Goal: Find specific page/section: Find specific page/section

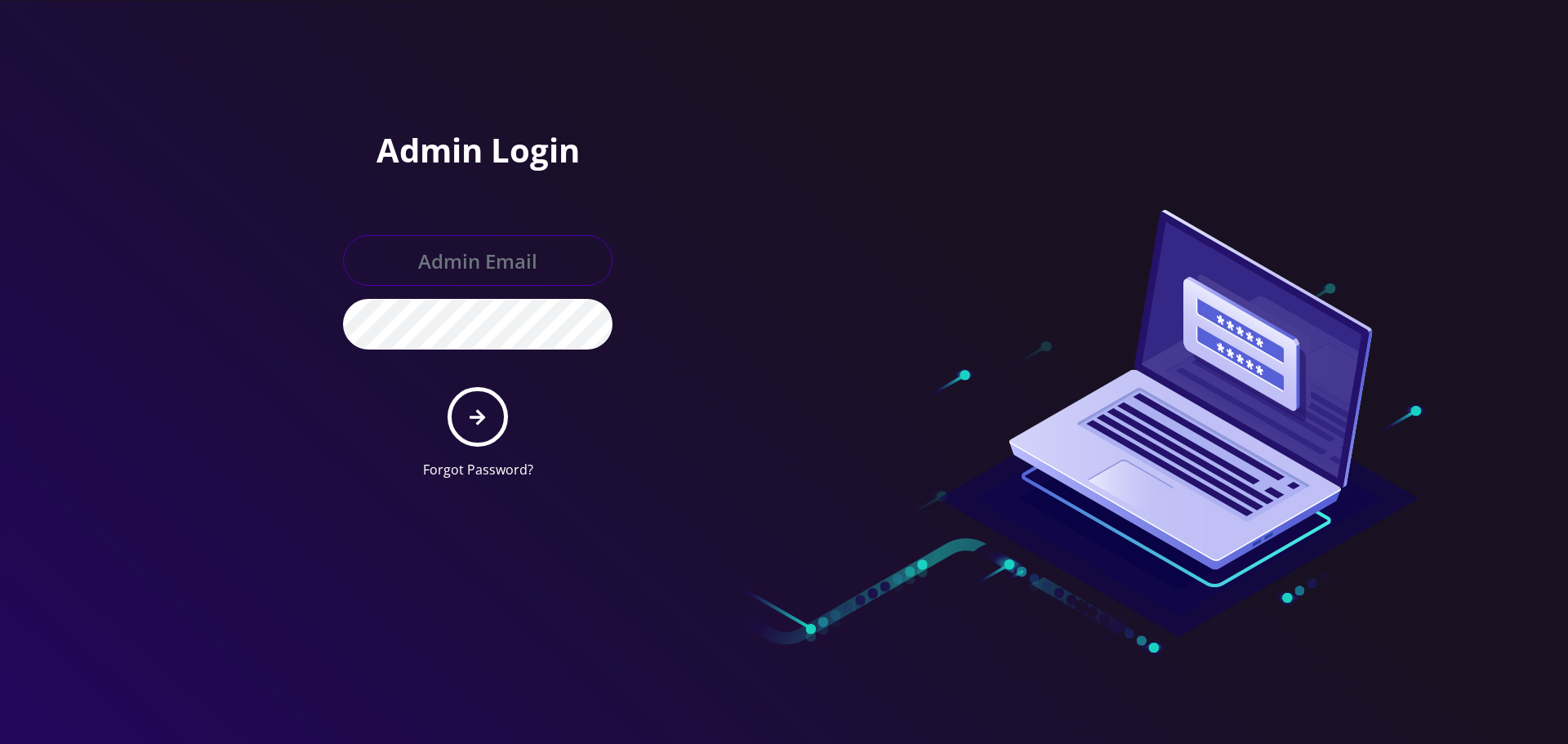
type input "Info@shluchimassist.com"
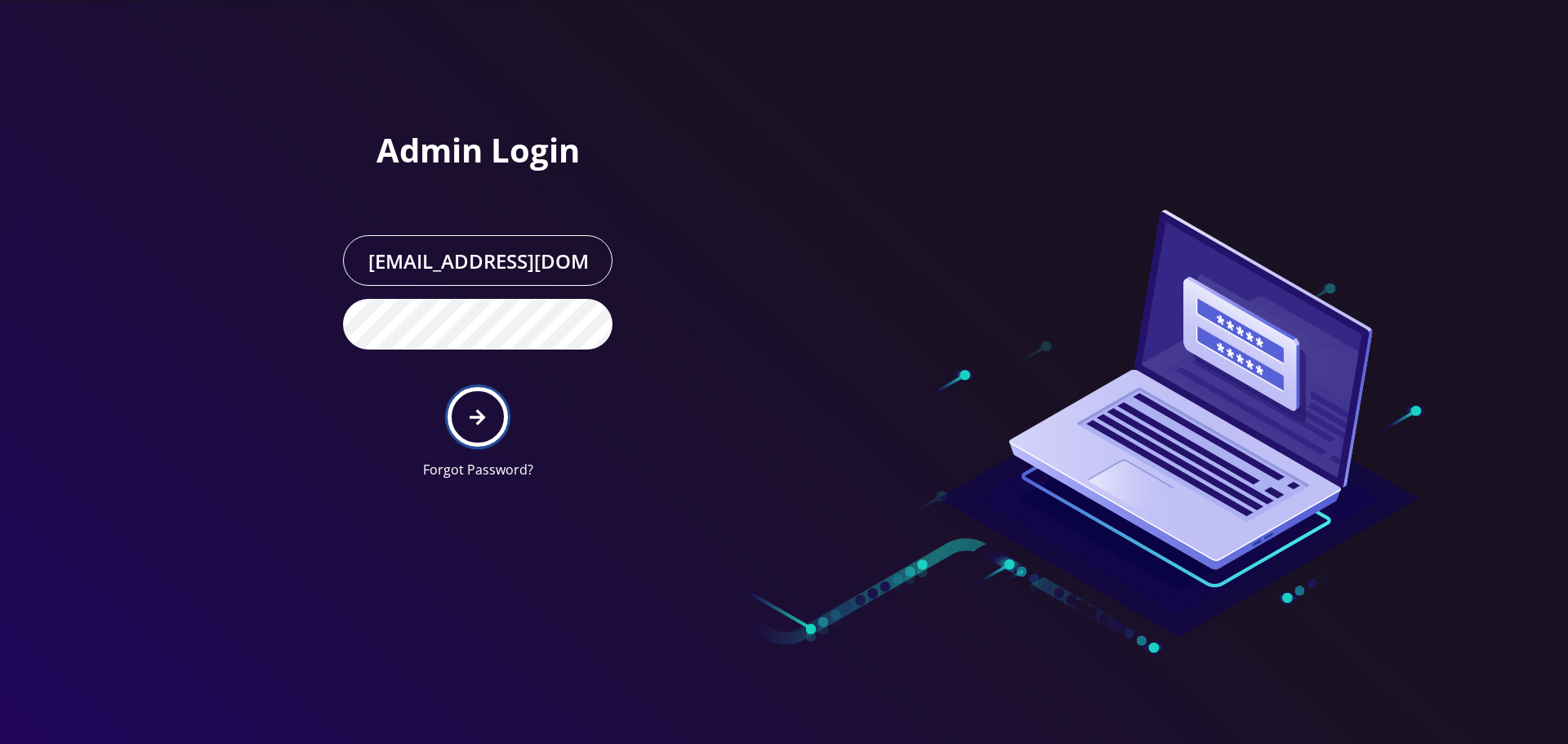
click at [497, 439] on button "submit" at bounding box center [477, 417] width 59 height 59
click at [229, 156] on div at bounding box center [784, 372] width 1568 height 744
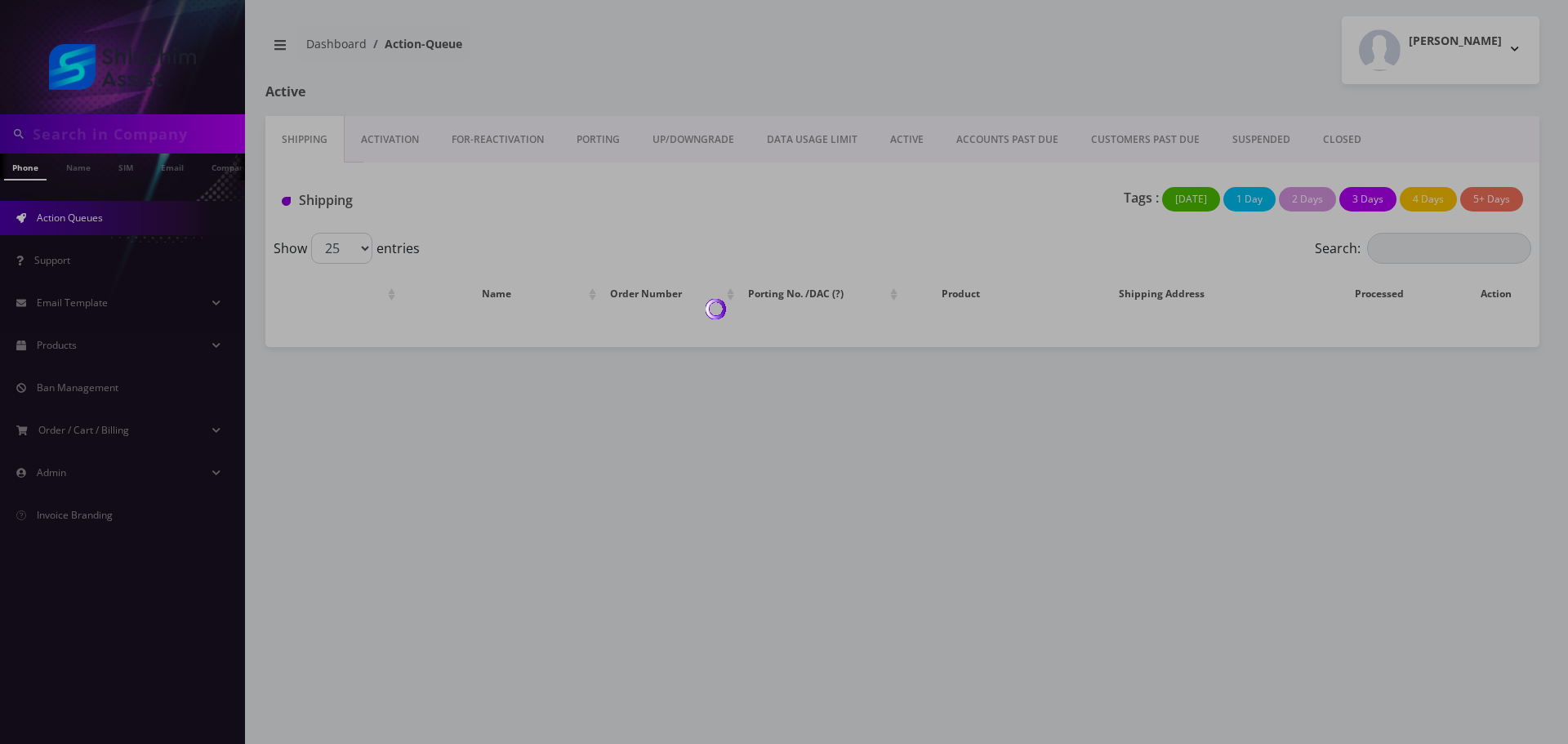
type input "[EMAIL_ADDRESS][DOMAIN_NAME]"
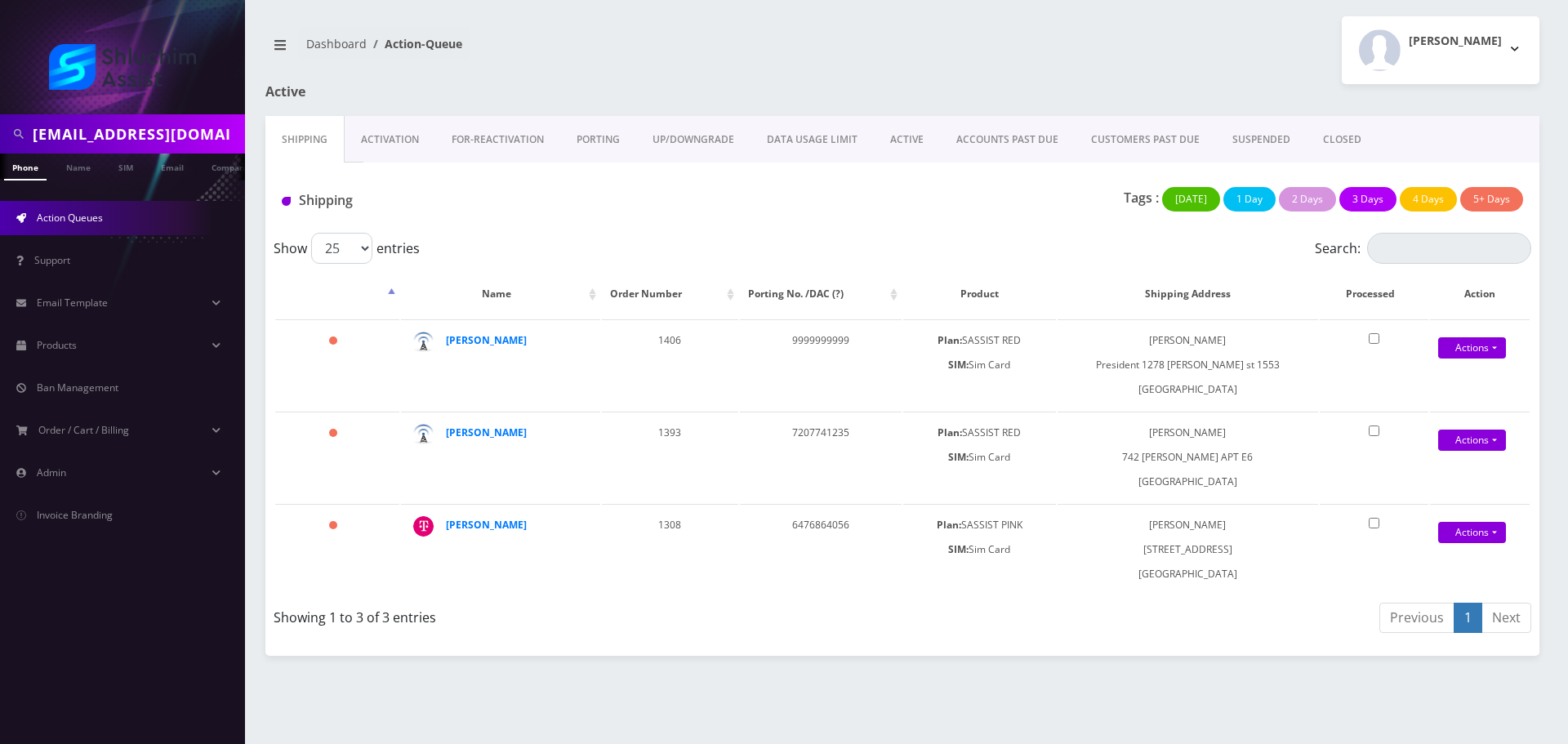
scroll to position [0, 8]
click at [126, 138] on input "[EMAIL_ADDRESS][DOMAIN_NAME]" at bounding box center [137, 134] width 208 height 31
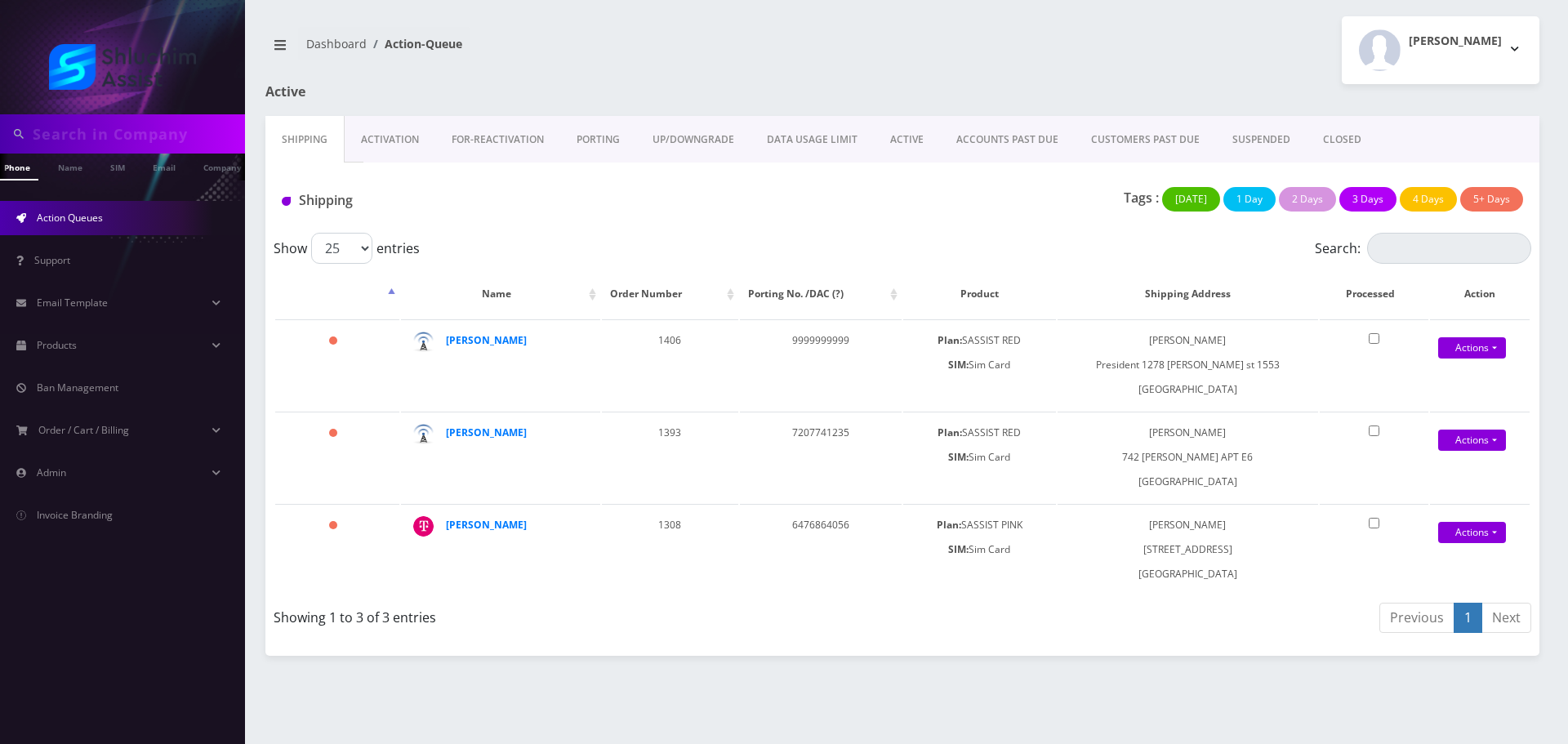
paste input "3479443247"
type input "3479443247"
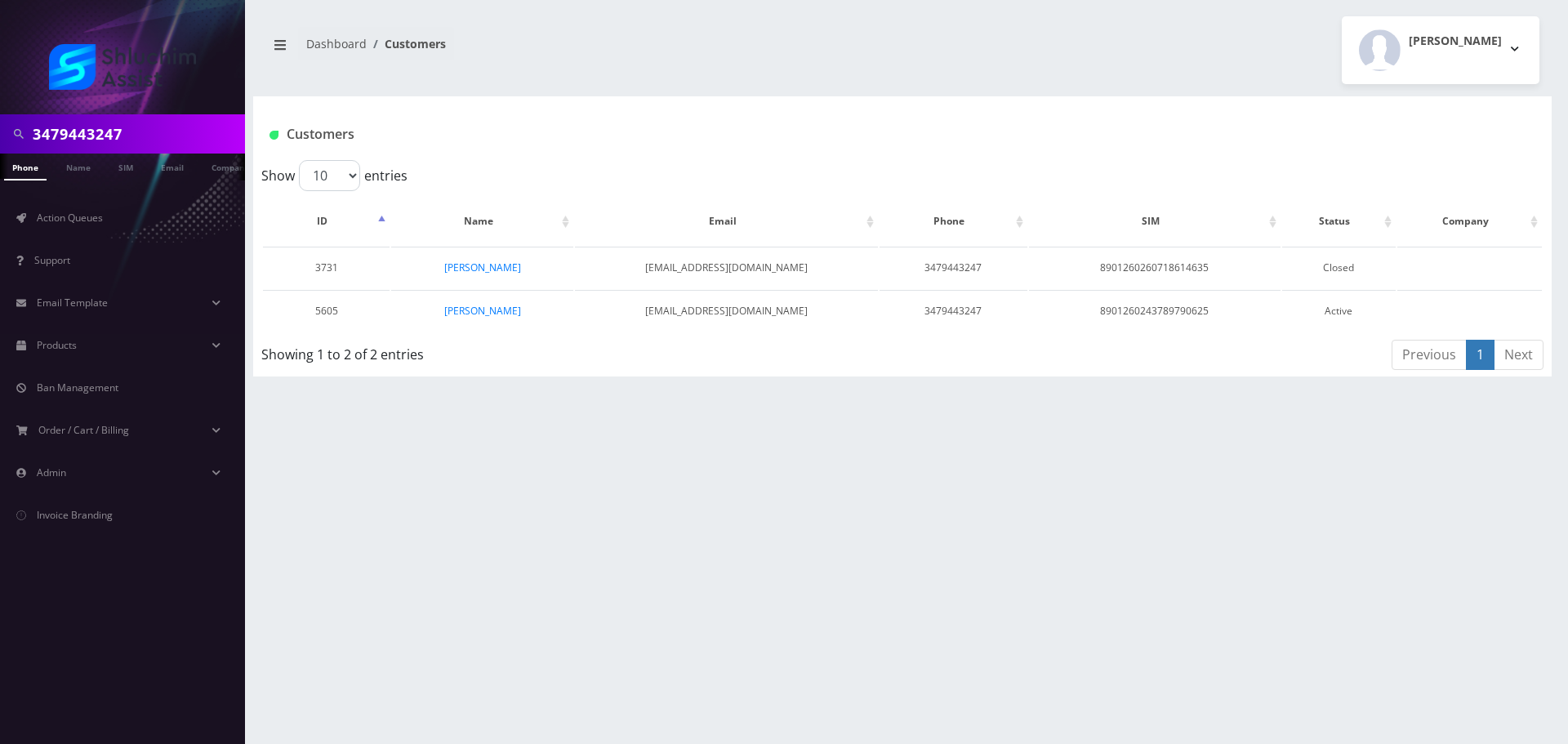
click at [591, 418] on div "3479443247 Phone Name SIM Email Company Customer Dashboard Customers Menachem W…" at bounding box center [903, 372] width 1331 height 744
click at [482, 310] on link "Chaya Zaltzman" at bounding box center [482, 310] width 77 height 14
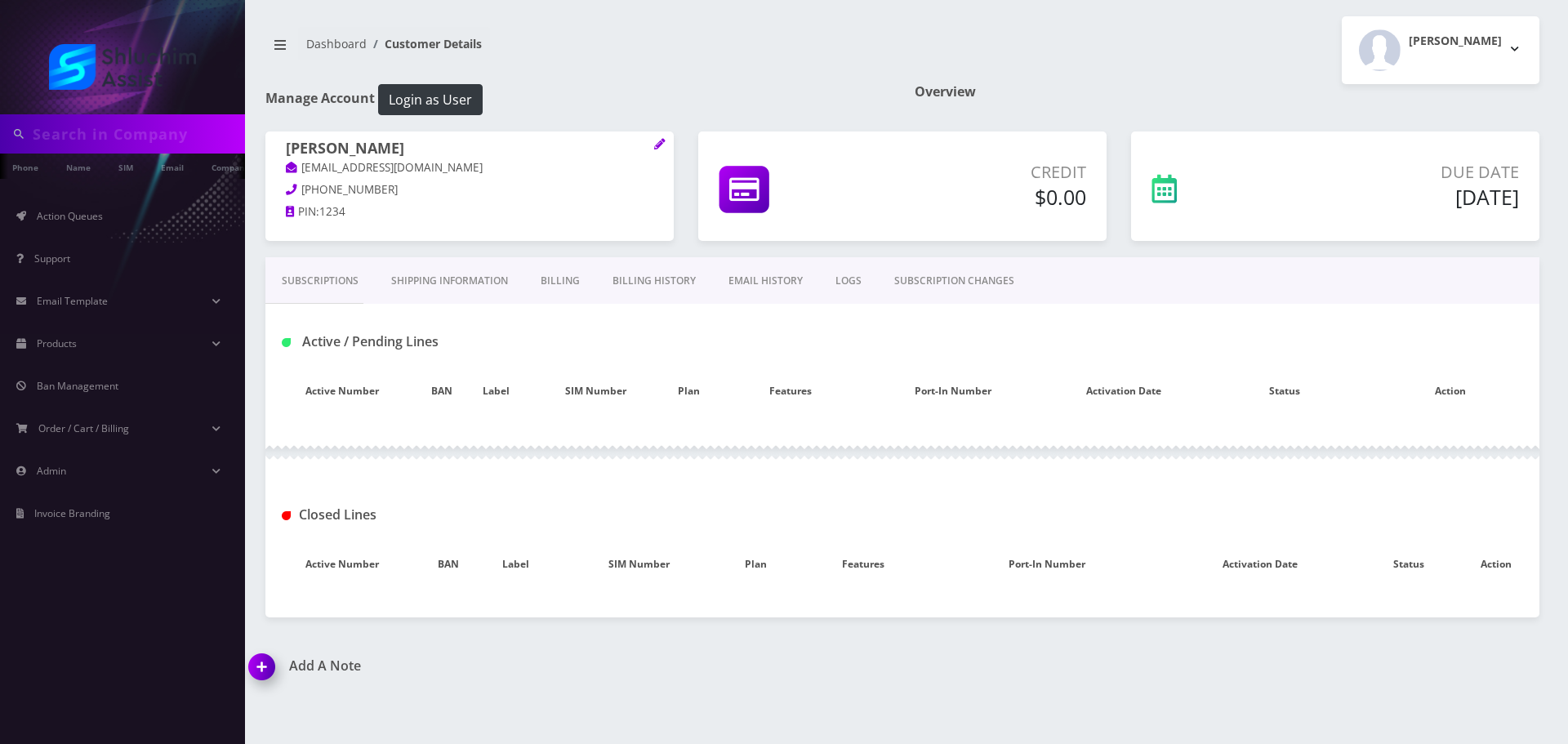
type input "3479443247"
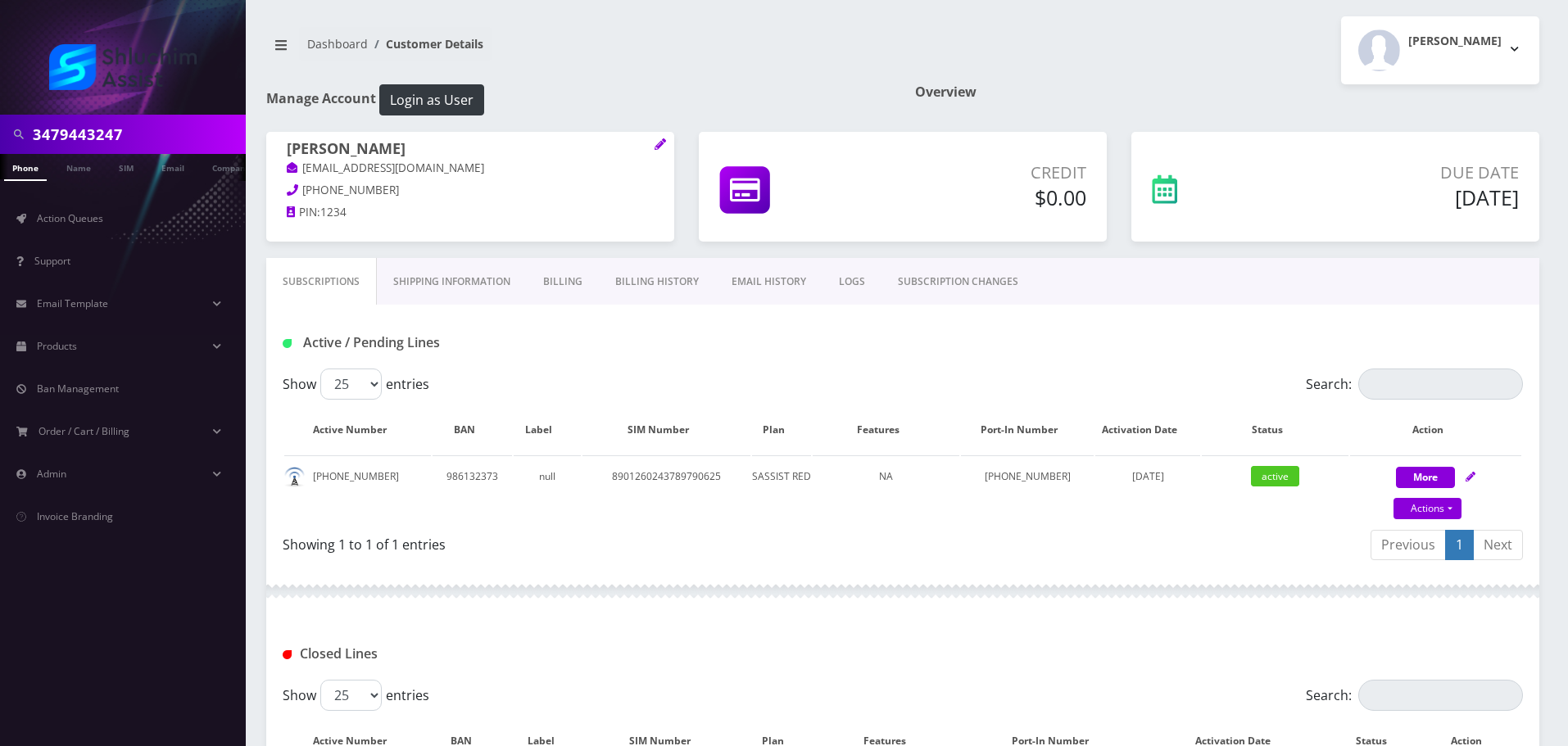
click at [605, 371] on div "Show 25 50 100 250 500 entries" at bounding box center [748, 384] width 931 height 31
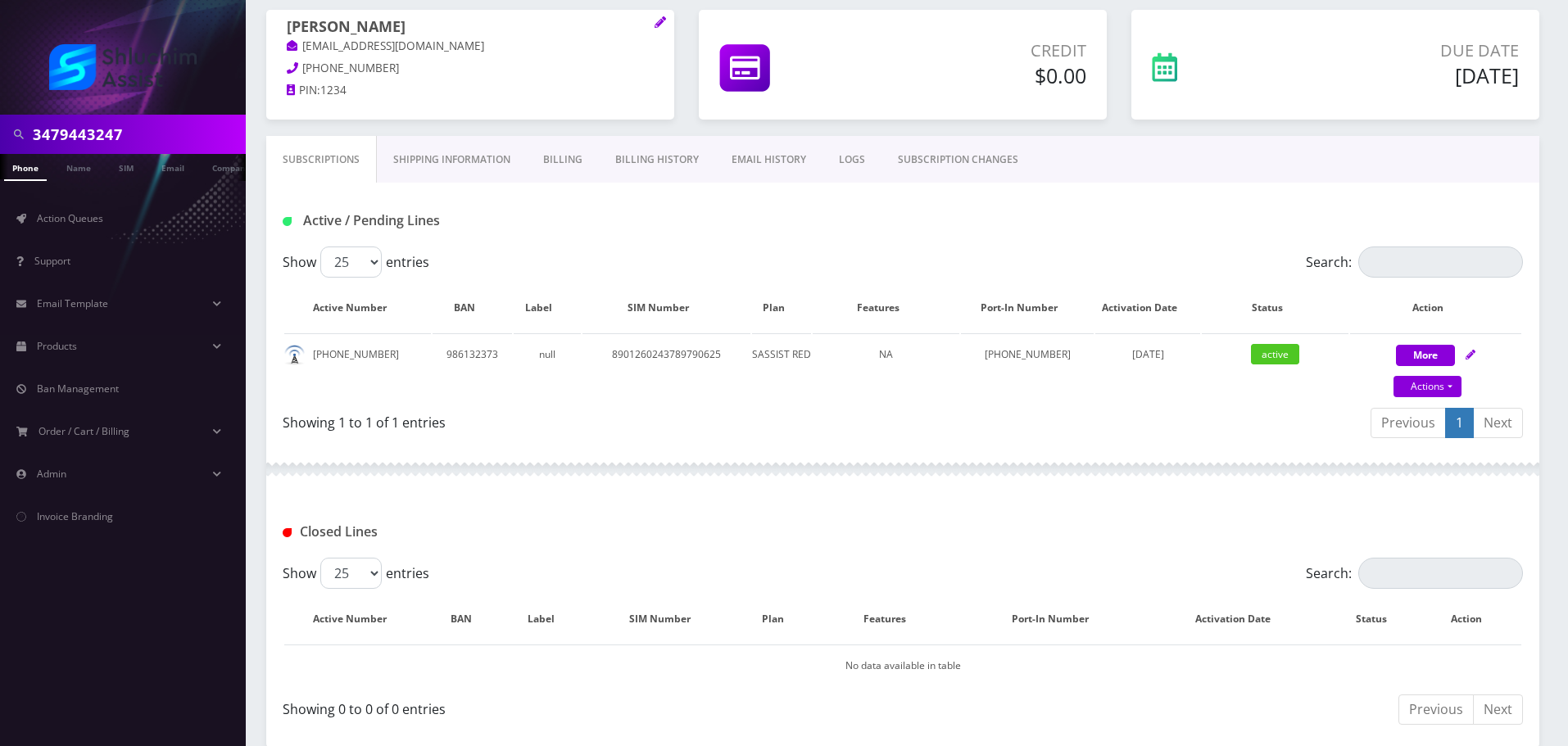
scroll to position [122, 0]
click at [699, 235] on div "Active / Pending Lines" at bounding box center [902, 222] width 1264 height 27
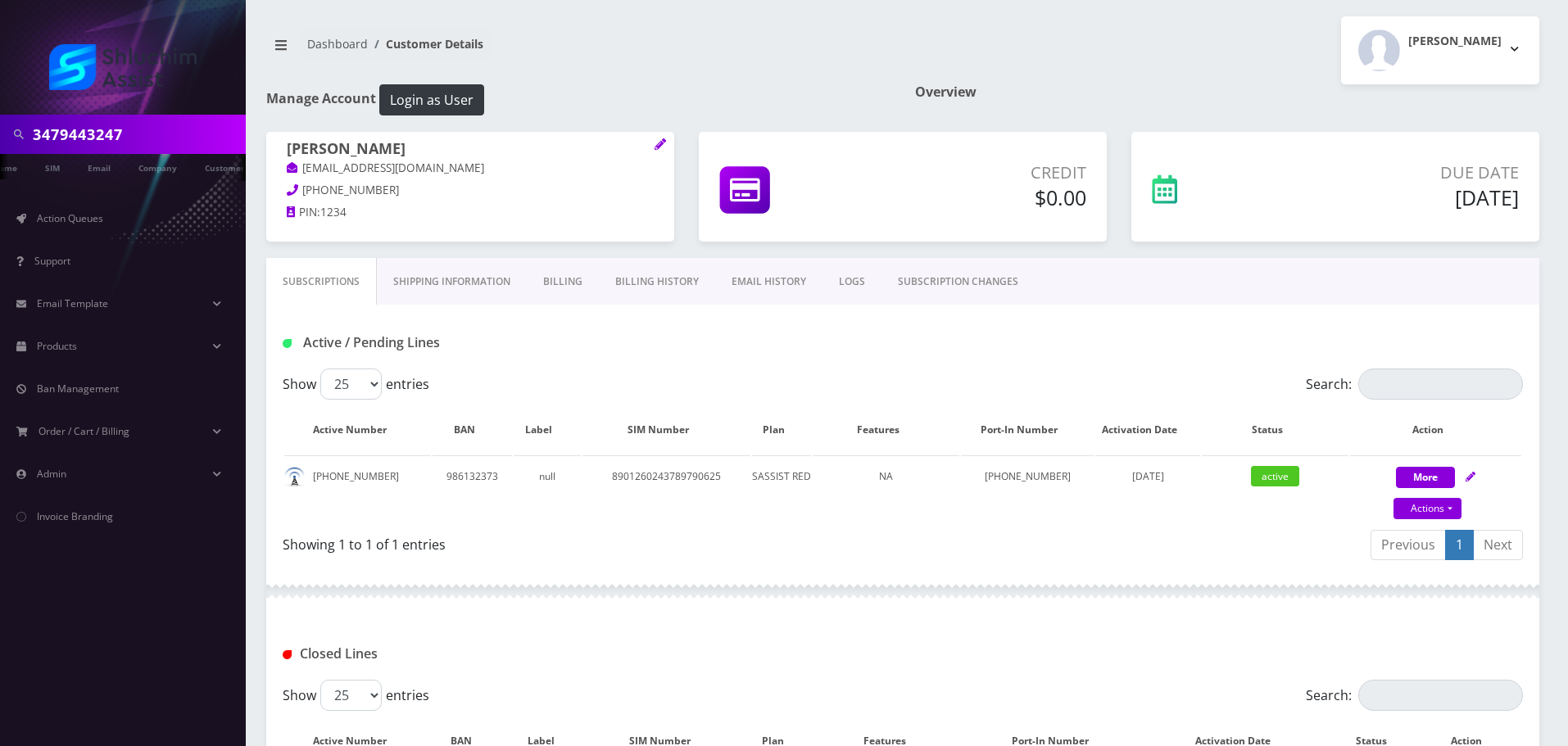
scroll to position [0, 82]
click at [143, 135] on input "3479443247" at bounding box center [137, 134] width 208 height 31
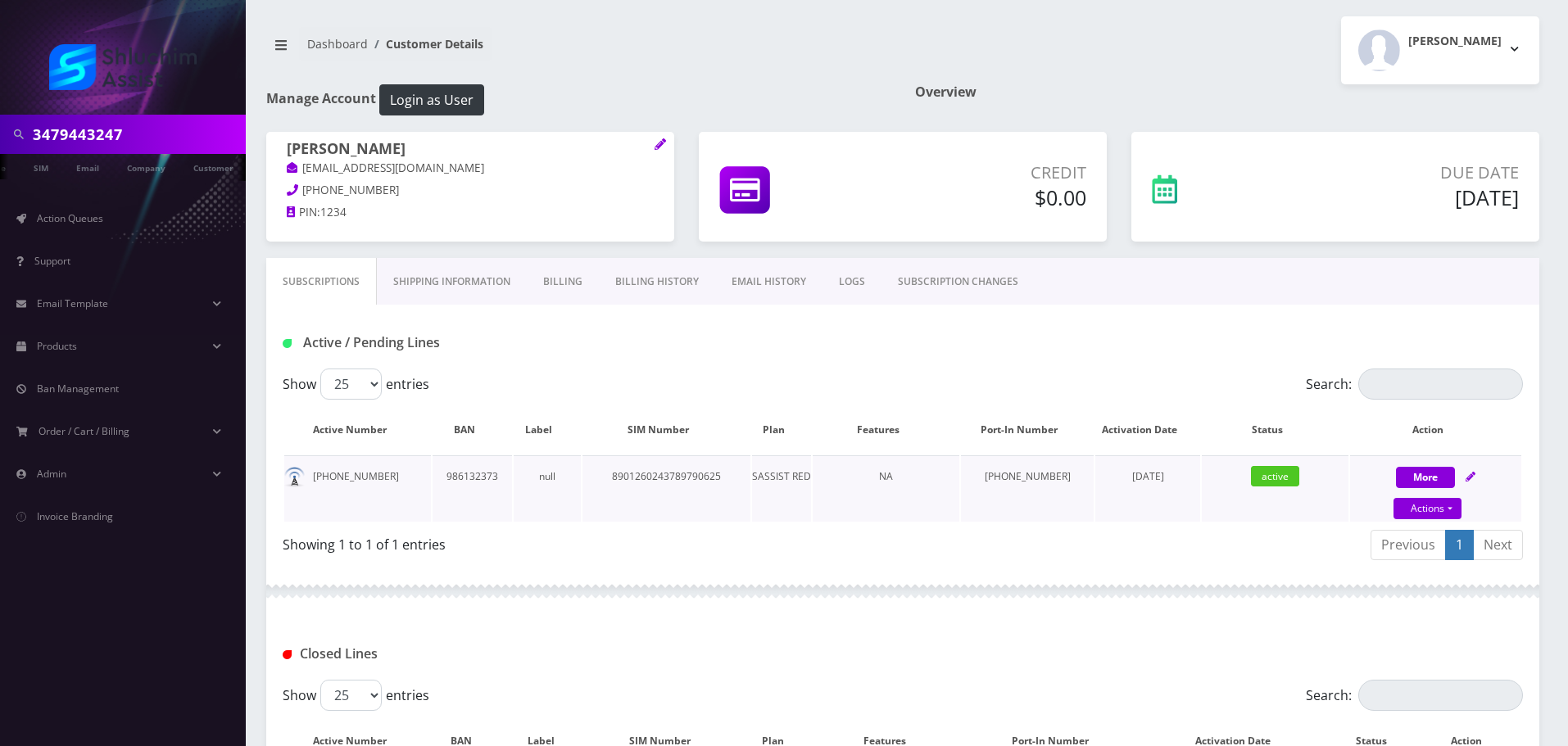
click at [357, 475] on td "[PHONE_NUMBER]" at bounding box center [357, 488] width 146 height 67
copy td "[PHONE_NUMBER]"
click at [143, 129] on input "3479443247" at bounding box center [137, 134] width 208 height 31
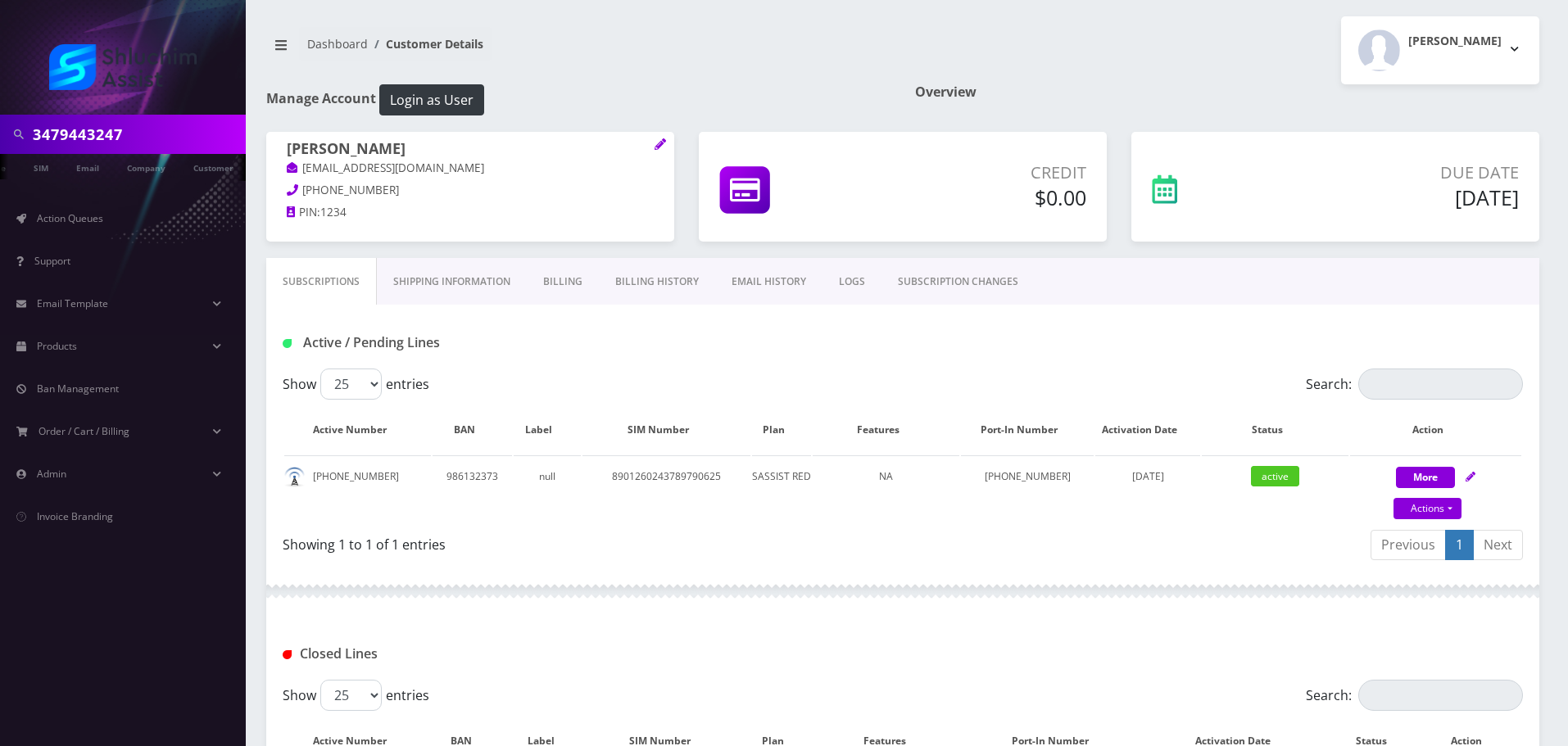
click at [143, 129] on input "3479443247" at bounding box center [137, 134] width 208 height 31
